Goal: Communication & Community: Answer question/provide support

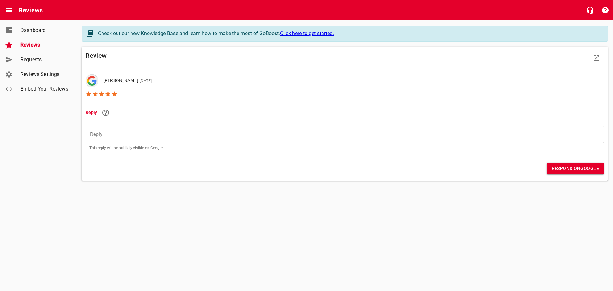
click at [113, 138] on div "​" at bounding box center [345, 134] width 518 height 18
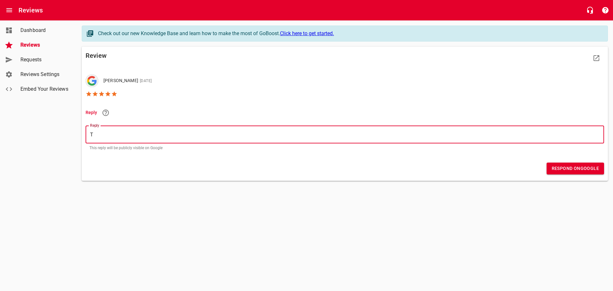
type textarea "T"
type textarea "Th"
type textarea "Tha"
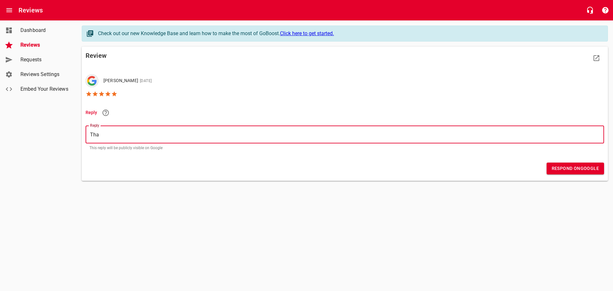
type textarea "Than"
type textarea "Thank"
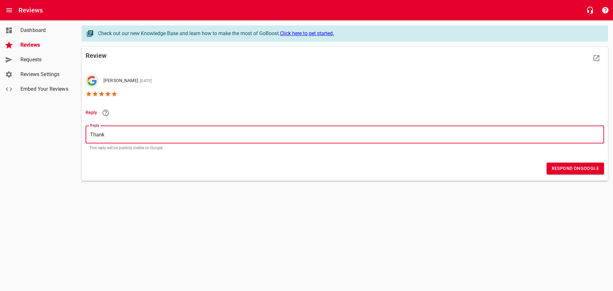
type textarea "Thank y"
type textarea "Thank yo"
type textarea "Thank you"
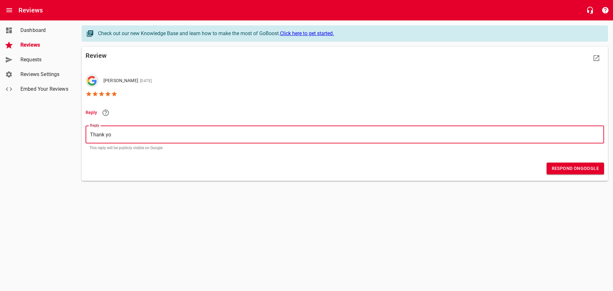
type textarea "Thank you"
type textarea "Thank you f"
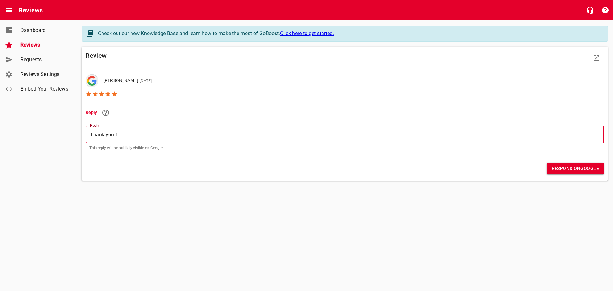
type textarea "Thank you fo"
type textarea "Thank you for"
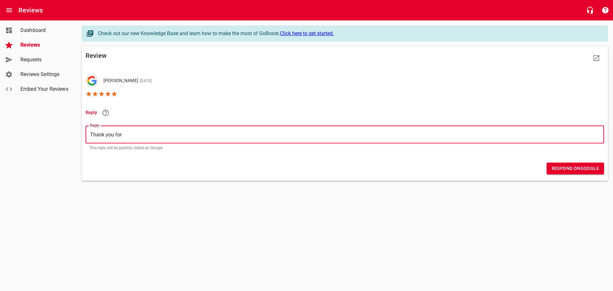
type textarea "Thank you for"
type textarea "Thank you for t"
type textarea "Thank you for th"
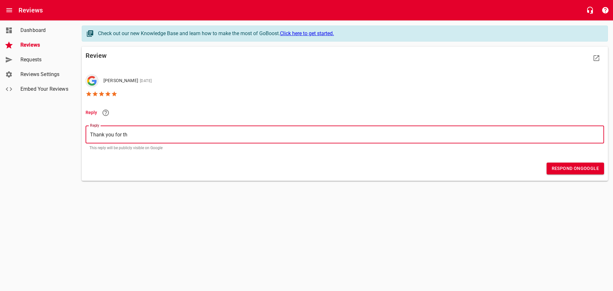
type textarea "Thank you for the"
type textarea "Thank you for the 5"
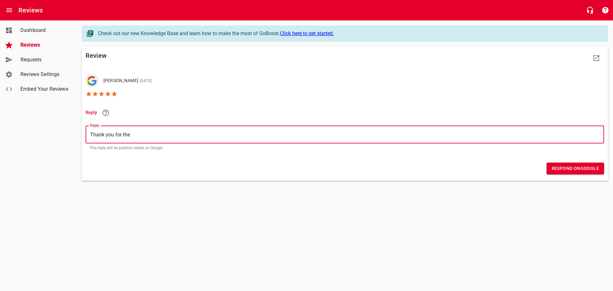
type textarea "Thank you for the 5"
type textarea "Thank you for the 5 S"
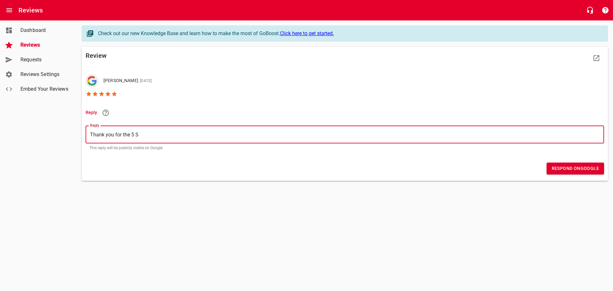
type textarea "Thank you for the 5 ST"
type textarea "Thank you for the 5 STA"
type textarea "Thank you for the 5 STAR"
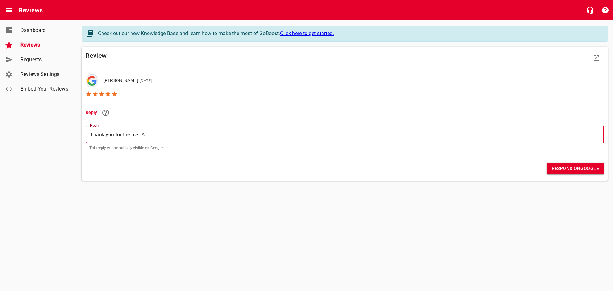
type textarea "Thank you for the 5 STAR"
type textarea "Thank you for the 5 STAR r"
type textarea "Thank you for the 5 STAR re"
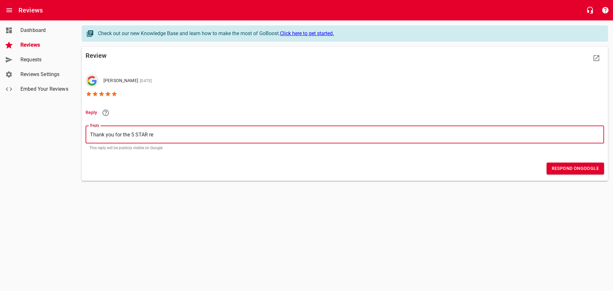
type textarea "Thank you for the 5 STAR rev"
type textarea "Thank you for the 5 STAR revi"
type textarea "Thank you for the 5 STAR revie"
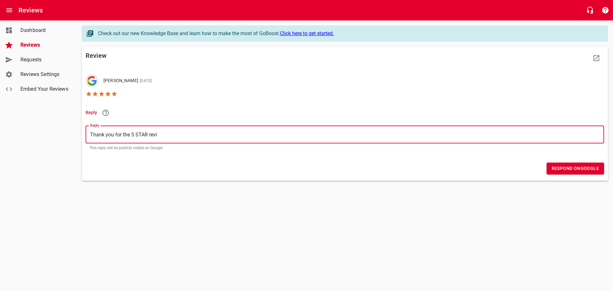
type textarea "Thank you for the 5 STAR revie"
type textarea "Thank you for the 5 STAR review"
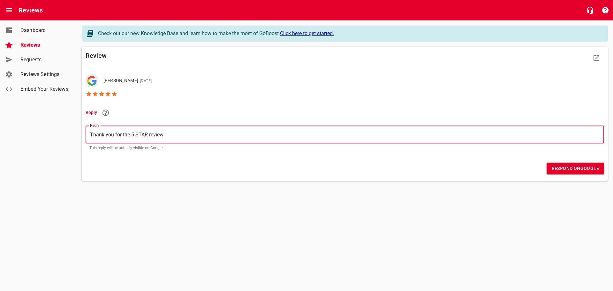
type textarea "Thank you for the 5 STAR review W"
type textarea "Thank you for the 5 STAR review Wi"
type textarea "Thank you for the 5 STAR review Wil"
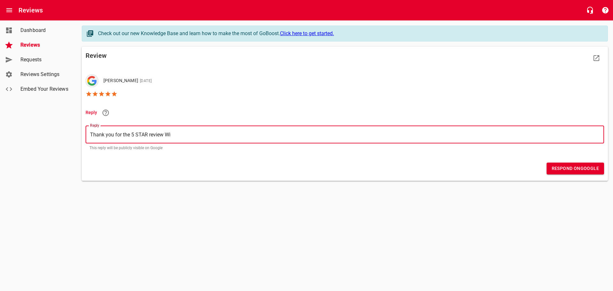
type textarea "Thank you for the 5 STAR review Wil"
type textarea "Thank you for the 5 STAR review Will"
type textarea "Thank you for the 5 STAR review Willi"
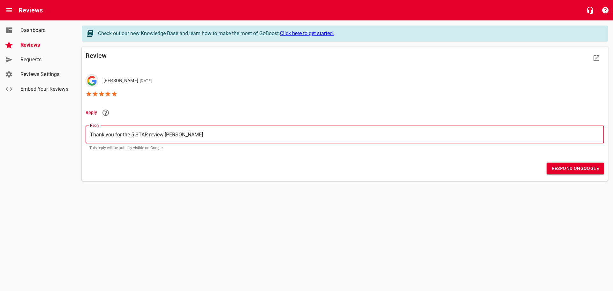
type textarea "Thank you for the 5 STAR review Willia"
type textarea "Thank you for the 5 STAR review William"
type textarea "Thank you for the 5 STAR review William!"
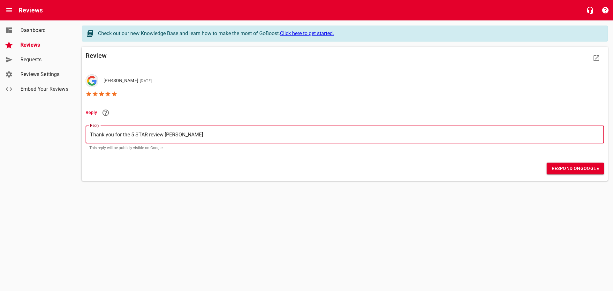
type textarea "Thank you for the 5 STAR review William!"
type textarea "Thank you for the 5 STAR review William"
type textarea "Thank you for the 5 STAR review William!"
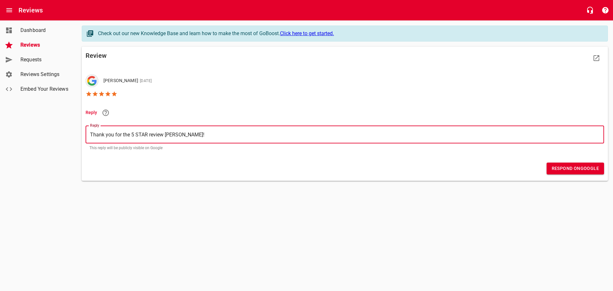
type textarea "Thank you for the 5 STAR review William!"
type textarea "Thank you for the 5 STAR review William! L"
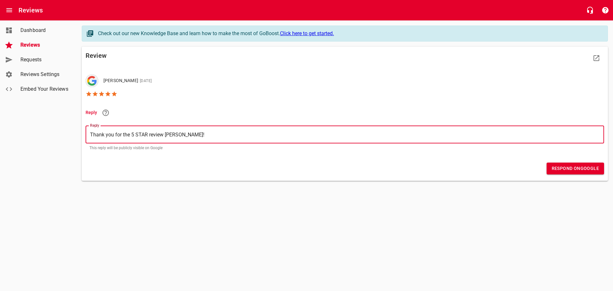
type textarea "Thank you for the 5 STAR review William! L"
type textarea "Thank you for the 5 STAR review William! Lo"
type textarea "Thank you for the 5 STAR review William! Lov"
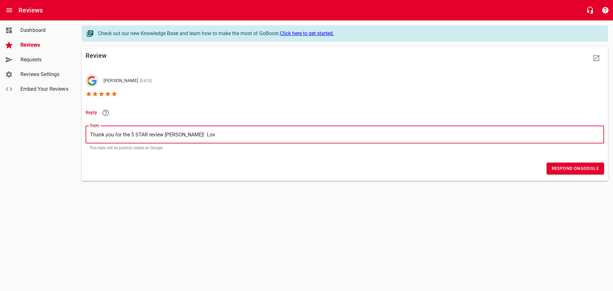
type textarea "Thank you for the 5 STAR review William! Love"
type textarea "Thank you for the 5 STAR review William! Love h"
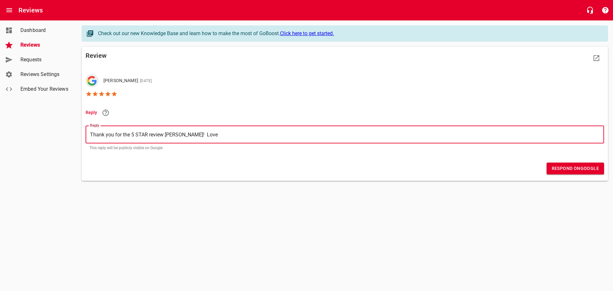
type textarea "Thank you for the 5 STAR review William! Love h"
type textarea "Thank you for the 5 STAR review William! Love he"
type textarea "Thank you for the 5 STAR review William! Love hea"
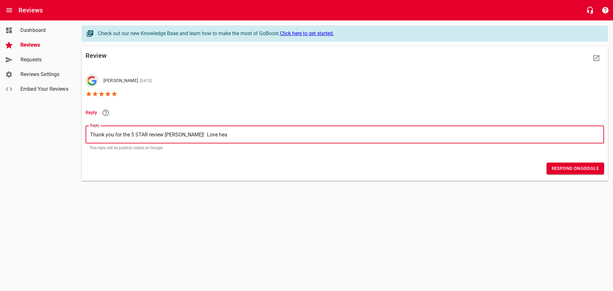
type textarea "Thank you for the 5 STAR review William! Love hear"
type textarea "Thank you for the 5 STAR review William! Love heari"
type textarea "Thank you for the 5 STAR review William! Love hearin"
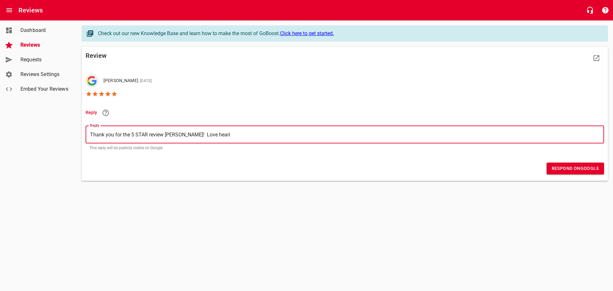
type textarea "Thank you for the 5 STAR review William! Love hearin"
type textarea "Thank you for the 5 STAR review William! Love hearing"
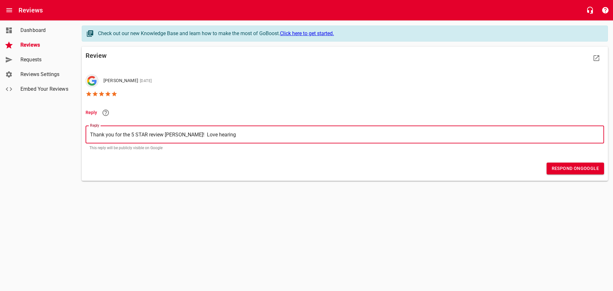
type textarea "Thank you for the 5 STAR review William! Love hearing p"
type textarea "Thank you for the 5 STAR review William! Love hearing po"
type textarea "Thank you for the 5 STAR review William! Love hearing pos"
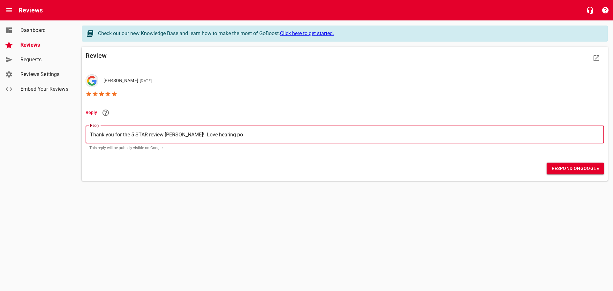
type textarea "Thank you for the 5 STAR review William! Love hearing pos"
type textarea "Thank you for the 5 STAR review William! Love hearing posi"
type textarea "Thank you for the 5 STAR review William! Love hearing posis"
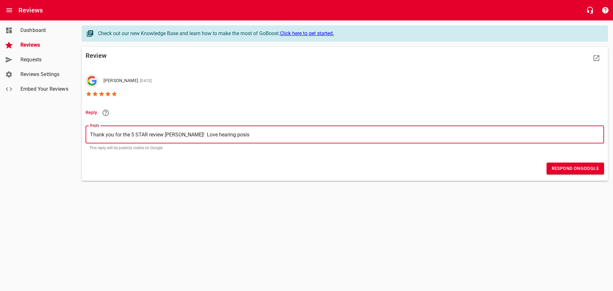
type textarea "Thank you for the 5 STAR review William! Love hearing posisi"
type textarea "Thank you for the 5 STAR review William! Love hearing posis"
type textarea "Thank you for the 5 STAR review William! Love hearing posist"
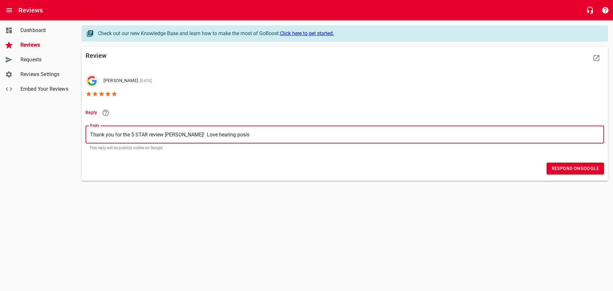
type textarea "Thank you for the 5 STAR review William! Love hearing posist"
type textarea "Thank you for the 5 STAR review William! Love hearing posis"
type textarea "Thank you for the 5 STAR review William! Love hearing posi"
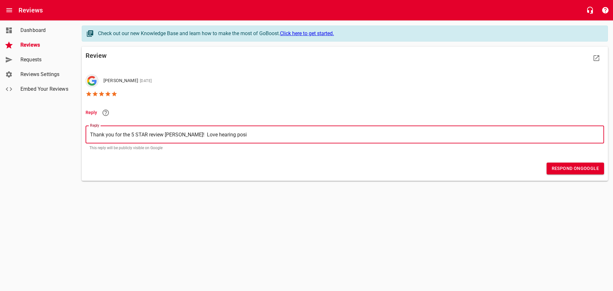
type textarea "Thank you for the 5 STAR review William! Love hearing posii"
type textarea "Thank you for the 5 STAR review William! Love hearing posiiv"
type textarea "Thank you for the 5 STAR review William! Love hearing posii"
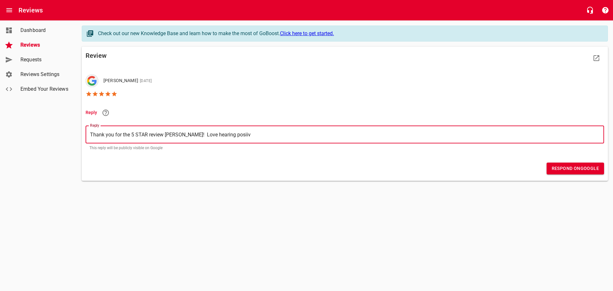
type textarea "Thank you for the 5 STAR review William! Love hearing posii"
type textarea "Thank you for the 5 STAR review William! Love hearing posi"
type textarea "Thank you for the 5 STAR review William! Love hearing posit"
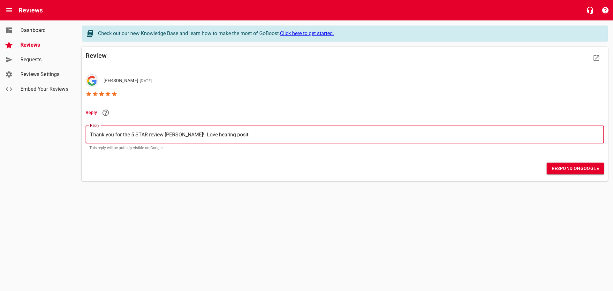
type textarea "Thank you for the 5 STAR review William! Love hearing positi"
type textarea "Thank you for the 5 STAR review William! Love hearing positiv"
type textarea "Thank you for the 5 STAR review William! Love hearing positive"
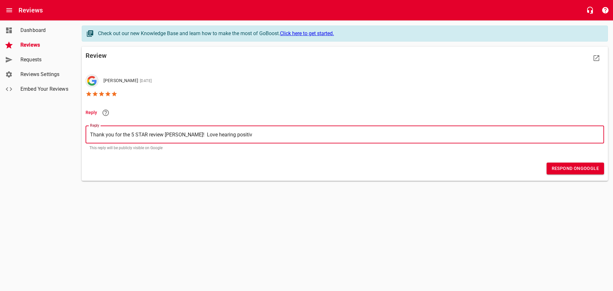
type textarea "Thank you for the 5 STAR review William! Love hearing positive"
type textarea "Thank you for the 5 STAR review William! Love hearing positive f"
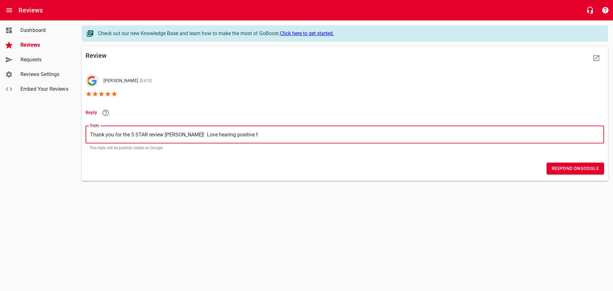
type textarea "Thank you for the 5 STAR review William! Love hearing positive fe"
type textarea "Thank you for the 5 STAR review William! Love hearing positive fee"
type textarea "Thank you for the 5 STAR review William! Love hearing positive feed"
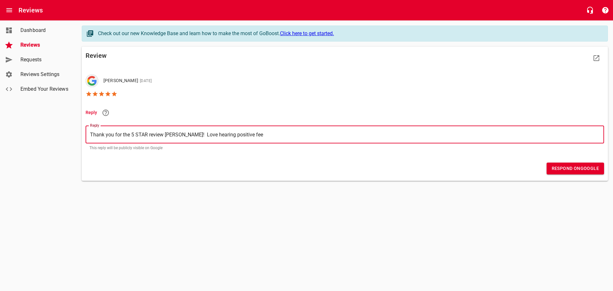
type textarea "Thank you for the 5 STAR review William! Love hearing positive feed"
type textarea "Thank you for the 5 STAR review William! Love hearing positive feedb"
type textarea "Thank you for the 5 STAR review William! Love hearing positive feedba"
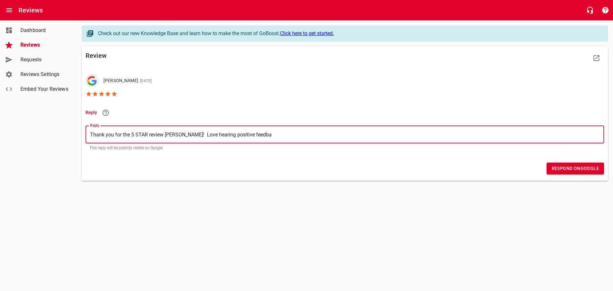
type textarea "Thank you for the 5 STAR review William! Love hearing positive feedbac"
type textarea "Thank you for the 5 STAR review William! Love hearing positive feedback"
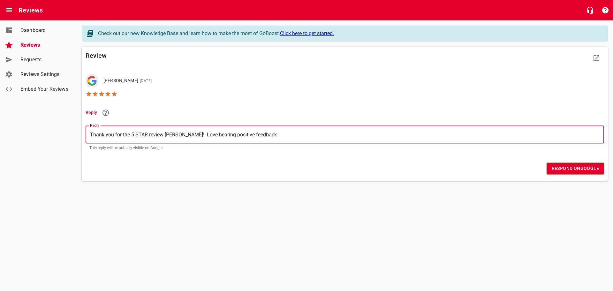
type textarea "Thank you for the 5 STAR review William! Love hearing positive feedback"
type textarea "Thank you for the 5 STAR review William! Love hearing positive feedback f"
type textarea "Thank you for the 5 STAR review William! Love hearing positive feedback fr"
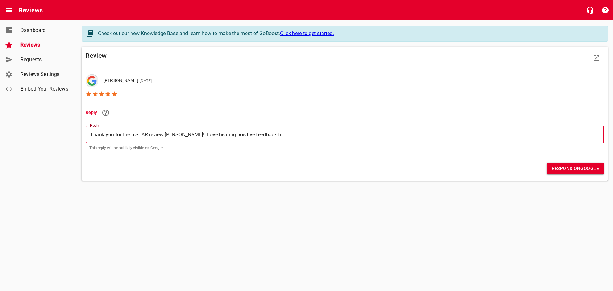
type textarea "Thank you for the 5 STAR review William! Love hearing positive feedback fro"
type textarea "Thank you for the 5 STAR review William! Love hearing positive feedback from"
type textarea "Thank you for the 5 STAR review William! Love hearing positive feedback from o"
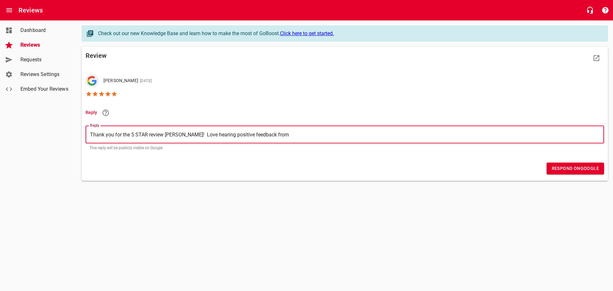
type textarea "Thank you for the 5 STAR review William! Love hearing positive feedback from o"
type textarea "Thank you for the 5 STAR review William! Love hearing positive feedback from ou"
type textarea "Thank you for the 5 STAR review William! Love hearing positive feedback from our"
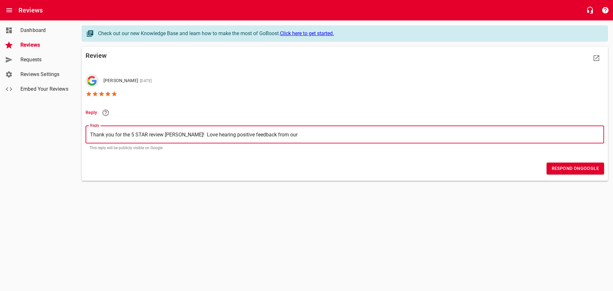
type textarea "Thank you for the 5 STAR review William! Love hearing positive feedback from our"
type textarea "Thank you for the 5 STAR review William! Love hearing positive feedback from ou…"
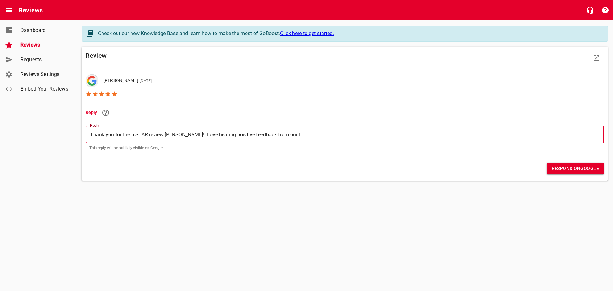
type textarea "Thank you for the 5 STAR review William! Love hearing positive feedback from ou…"
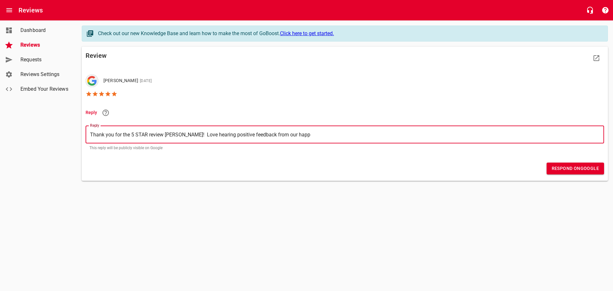
type textarea "Thank you for the 5 STAR review William! Love hearing positive feedback from ou…"
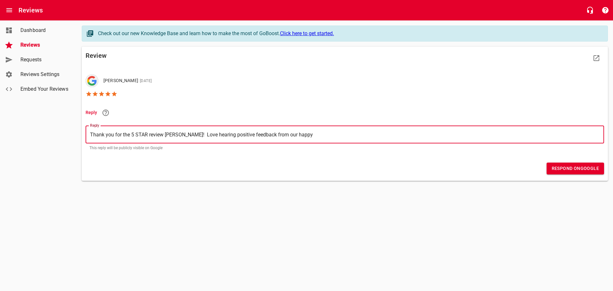
type textarea "Thank you for the 5 STAR review William! Love hearing positive feedback from ou…"
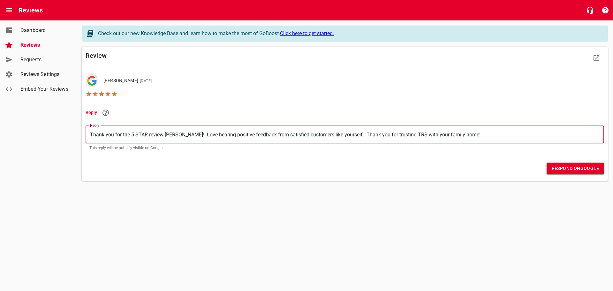
click at [588, 167] on span "Respond on Google" at bounding box center [575, 168] width 47 height 8
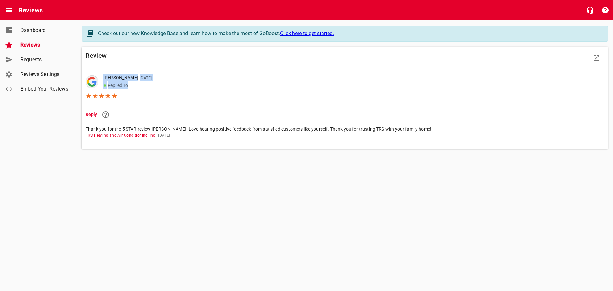
drag, startPoint x: 105, startPoint y: 76, endPoint x: 227, endPoint y: 94, distance: 123.6
click at [231, 95] on li "William Lawrence 10/14/2025 ● Replied To" at bounding box center [345, 87] width 518 height 38
click at [227, 94] on li "William Lawrence 10/14/2025 ● Replied To" at bounding box center [345, 87] width 518 height 38
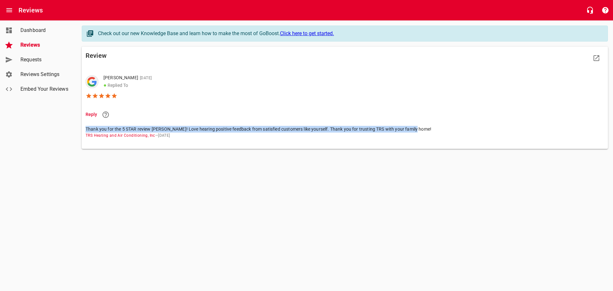
drag, startPoint x: 86, startPoint y: 126, endPoint x: 420, endPoint y: 128, distance: 333.3
click at [420, 128] on span "Thank you for the 5 STAR review [PERSON_NAME]! Love hearing positive feedback f…" at bounding box center [342, 129] width 513 height 7
copy span "Thank you for the 5 STAR review [PERSON_NAME]! Love hearing positive feedback f…"
